Goal: Task Accomplishment & Management: Manage account settings

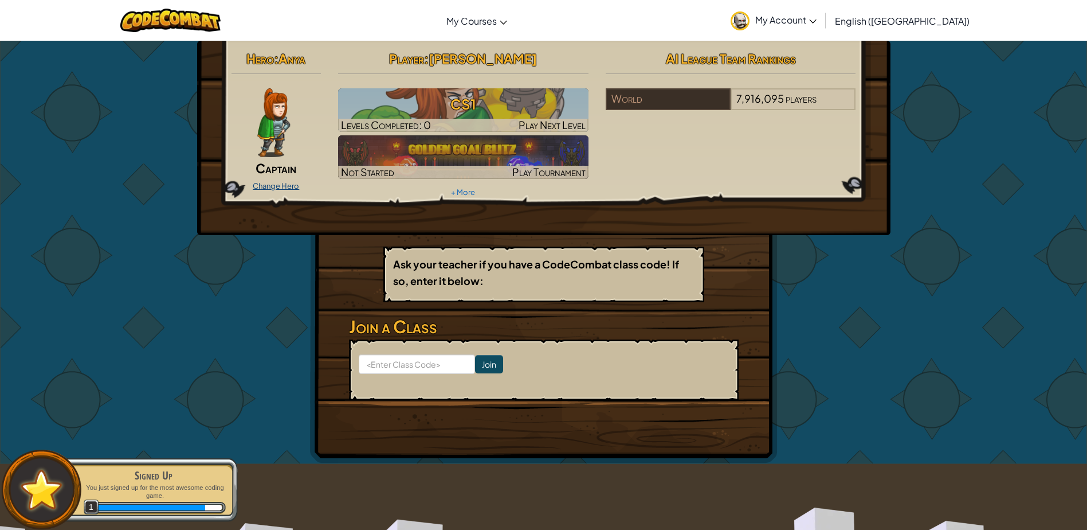
click at [272, 182] on link "Change Hero" at bounding box center [276, 185] width 46 height 9
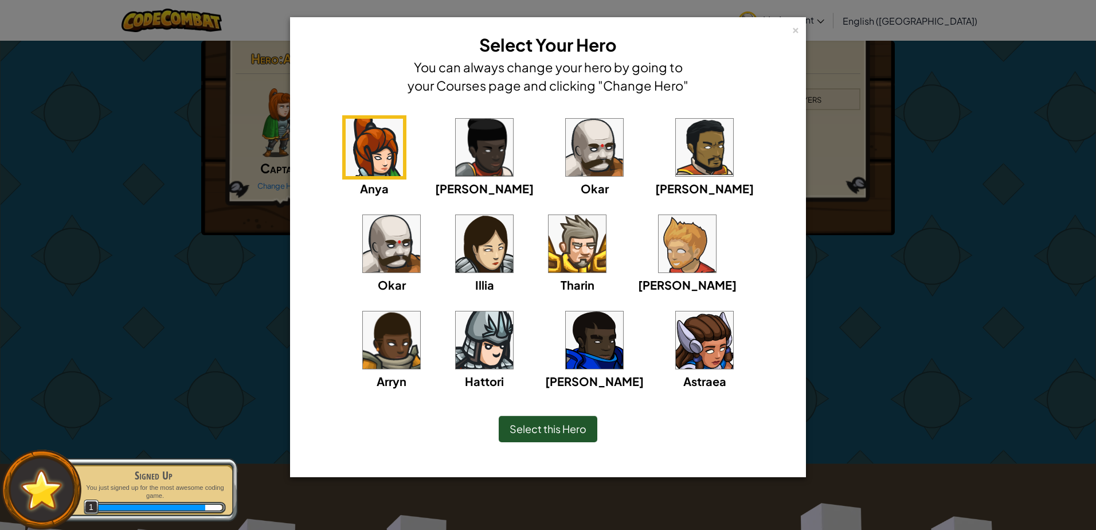
click at [513, 311] on img at bounding box center [484, 339] width 57 height 57
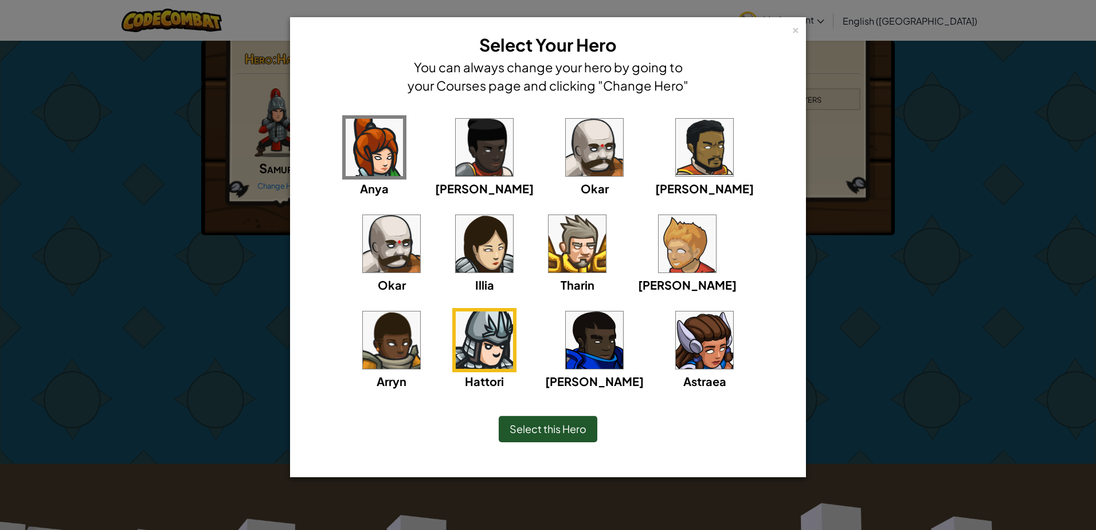
click at [420, 215] on img at bounding box center [391, 243] width 57 height 57
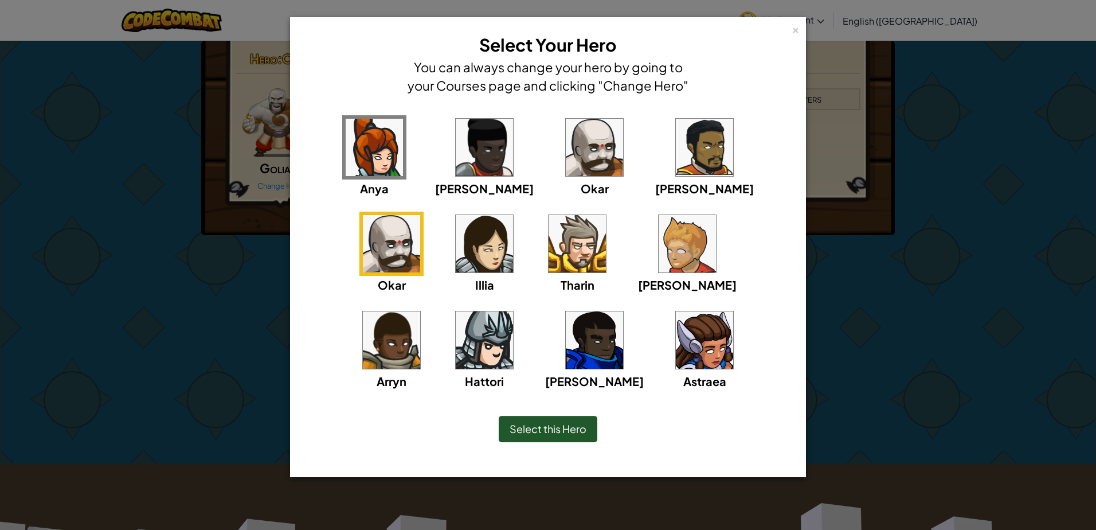
click at [513, 311] on img at bounding box center [484, 339] width 57 height 57
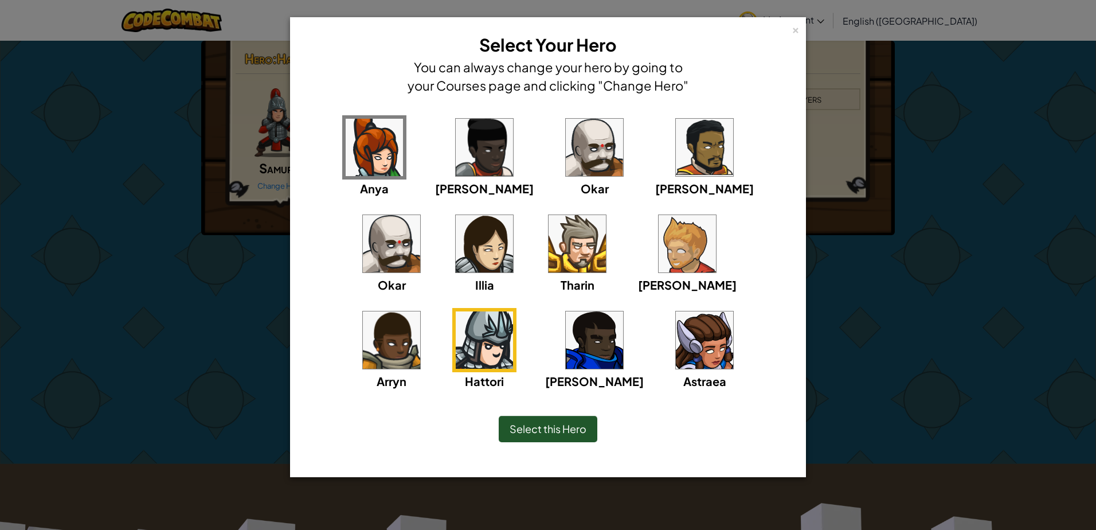
click at [420, 215] on img at bounding box center [391, 243] width 57 height 57
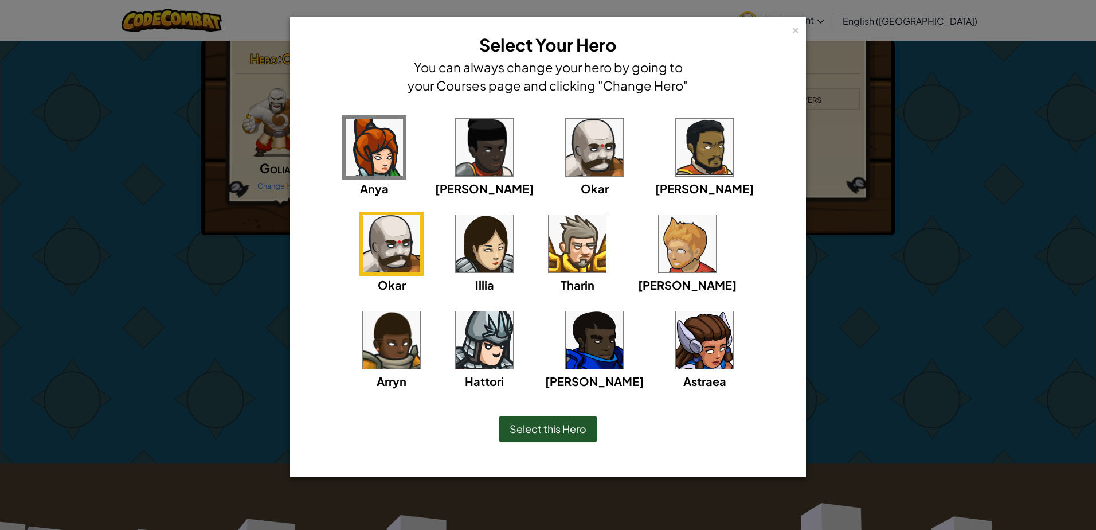
click at [531, 428] on span "Select this Hero" at bounding box center [548, 428] width 77 height 13
